Goal: Task Accomplishment & Management: Use online tool/utility

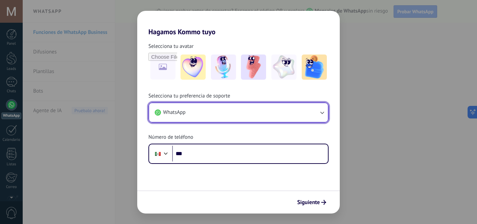
click at [196, 109] on button "WhatsApp" at bounding box center [238, 112] width 179 height 19
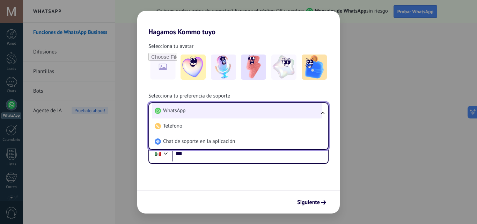
click at [198, 111] on li "WhatsApp" at bounding box center [237, 110] width 170 height 15
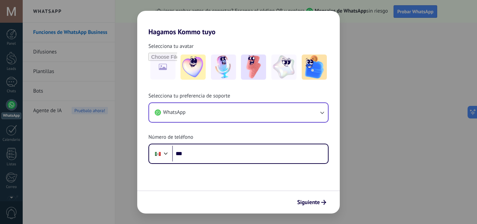
click at [434, 198] on div "Hagamos Kommo tuyo Selecciona tu avatar Selecciona tu preferencia de soporte Wh…" at bounding box center [238, 112] width 477 height 224
click at [432, 195] on div "Hagamos Kommo tuyo Selecciona tu avatar Selecciona tu preferencia de soporte Wh…" at bounding box center [238, 112] width 477 height 224
click at [304, 203] on span "Siguiente" at bounding box center [308, 202] width 23 height 5
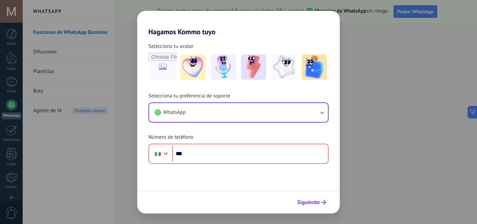
click at [304, 201] on span "Siguiente" at bounding box center [308, 202] width 23 height 5
drag, startPoint x: 304, startPoint y: 201, endPoint x: 304, endPoint y: 193, distance: 8.1
click at [305, 200] on span "Siguiente" at bounding box center [308, 202] width 23 height 5
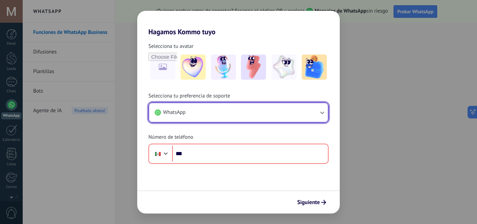
click at [198, 112] on button "WhatsApp" at bounding box center [238, 112] width 179 height 19
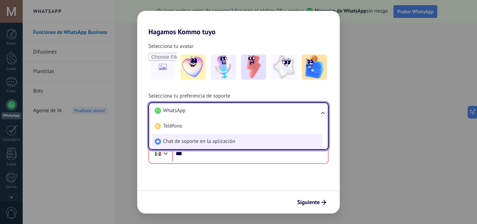
click at [198, 145] on li "Chat de soporte en la aplicación" at bounding box center [237, 141] width 170 height 15
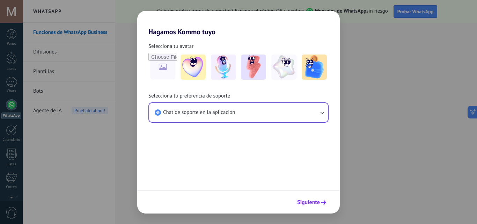
click at [314, 202] on span "Siguiente" at bounding box center [308, 202] width 23 height 5
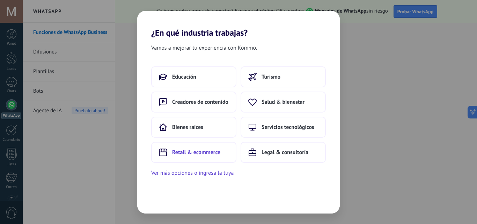
click at [211, 155] on span "Retail & ecommerce" at bounding box center [196, 152] width 48 height 7
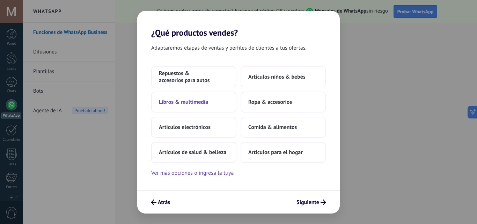
click at [200, 106] on button "Libros & multimedia" at bounding box center [193, 101] width 85 height 21
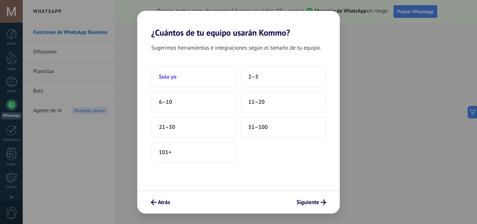
click at [177, 81] on button "Solo yo" at bounding box center [193, 76] width 85 height 21
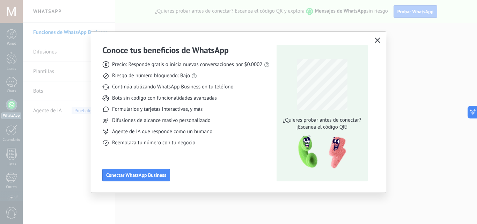
click at [377, 41] on icon "button" at bounding box center [377, 40] width 6 height 6
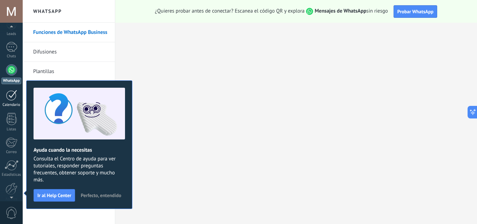
scroll to position [67, 0]
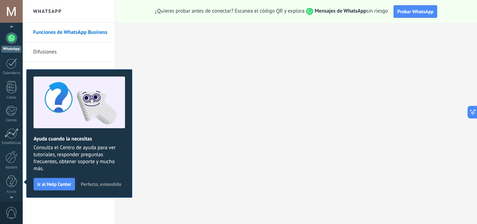
click at [14, 46] on div "WhatsApp" at bounding box center [11, 49] width 20 height 7
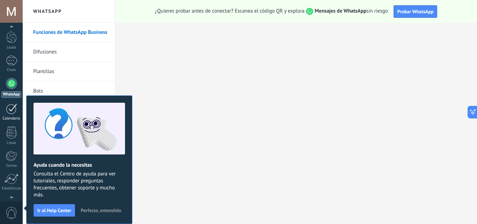
scroll to position [0, 0]
click at [13, 79] on div at bounding box center [11, 82] width 11 height 10
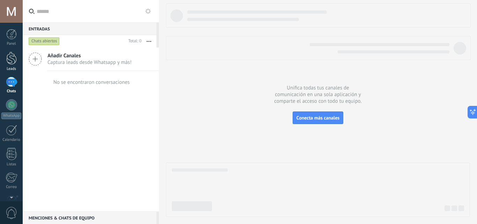
click at [15, 64] on div at bounding box center [11, 58] width 10 height 13
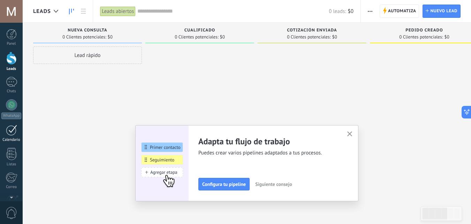
click at [15, 127] on div at bounding box center [11, 130] width 11 height 11
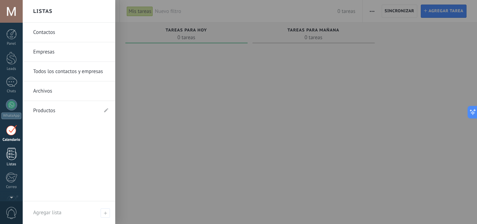
click at [15, 159] on div at bounding box center [11, 154] width 10 height 12
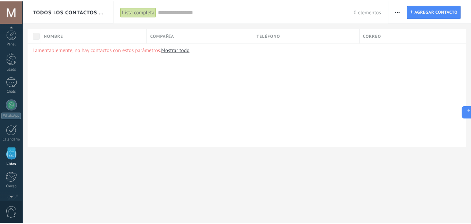
scroll to position [67, 0]
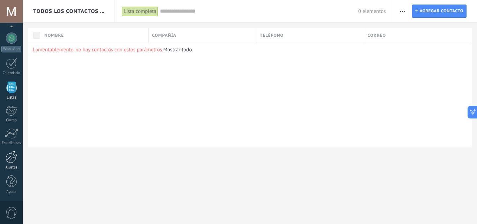
click at [15, 159] on div at bounding box center [12, 157] width 12 height 12
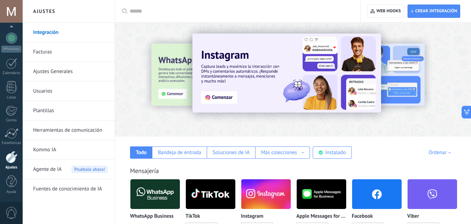
click at [401, 146] on div "Todo Bandeja de entrada Soluciones de IA Más colecciones Automatizaciones Fuent…" at bounding box center [293, 147] width 342 height 22
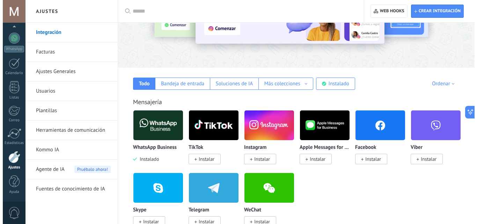
scroll to position [105, 0]
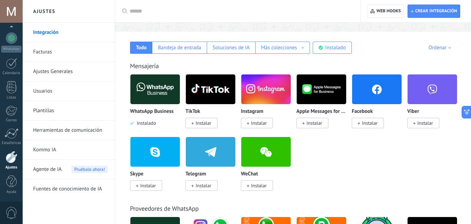
click at [148, 100] on img at bounding box center [156, 89] width 50 height 34
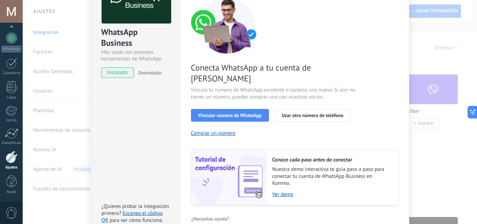
scroll to position [70, 0]
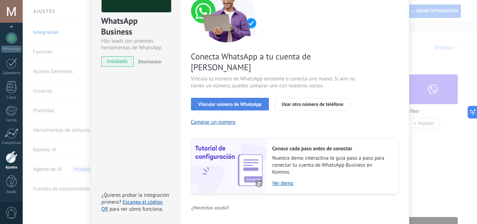
click at [232, 102] on span "Vincular número de WhatsApp" at bounding box center [229, 104] width 63 height 5
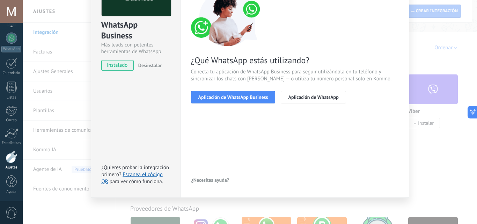
scroll to position [66, 0]
click at [226, 98] on span "Aplicación de WhatsApp Business" at bounding box center [233, 97] width 70 height 5
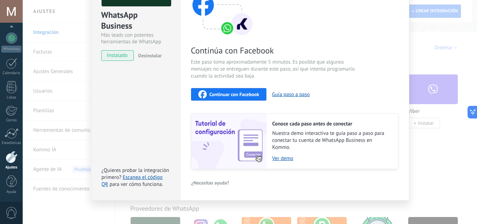
scroll to position [78, 0]
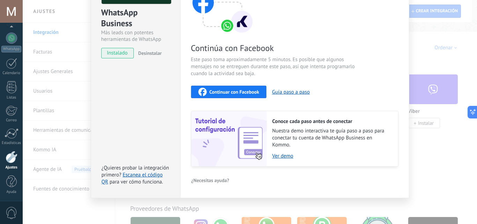
click at [224, 91] on span "Continuar con Facebook" at bounding box center [234, 91] width 50 height 5
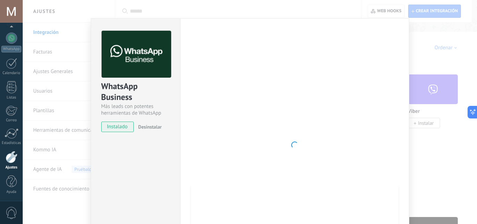
scroll to position [0, 0]
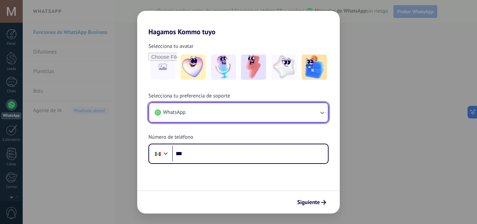
click at [202, 115] on button "WhatsApp" at bounding box center [238, 112] width 179 height 19
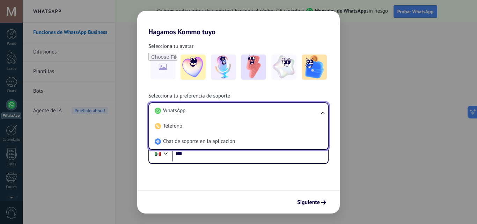
click at [202, 115] on li "WhatsApp" at bounding box center [237, 110] width 170 height 15
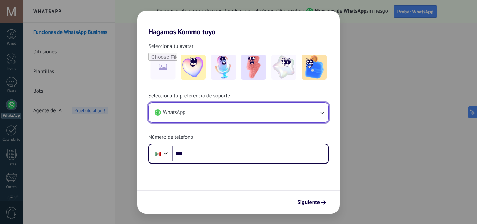
click at [234, 111] on button "WhatsApp" at bounding box center [238, 112] width 179 height 19
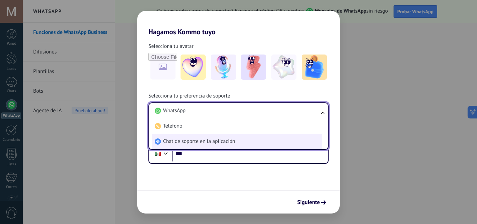
click at [215, 141] on span "Chat de soporte en la aplicación" at bounding box center [199, 141] width 72 height 7
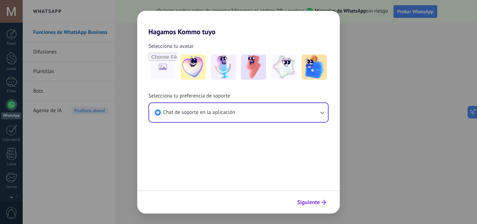
click at [315, 200] on span "Siguiente" at bounding box center [308, 202] width 23 height 5
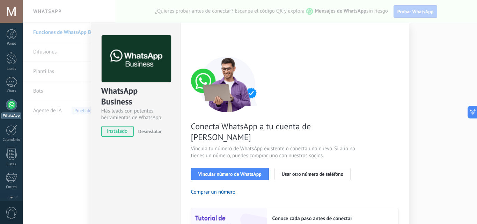
click at [436, 125] on div "WhatsApp Business Más leads con potentes herramientas de WhatsApp instalado Des…" at bounding box center [250, 112] width 454 height 224
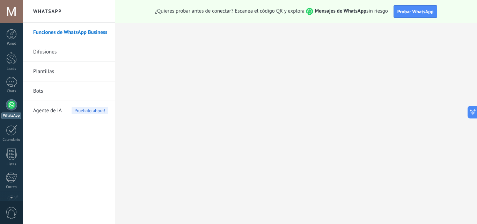
click at [70, 36] on link "Funciones de WhatsApp Business" at bounding box center [70, 33] width 75 height 20
